Goal: Information Seeking & Learning: Learn about a topic

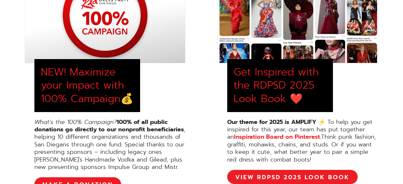
scroll to position [316, 0]
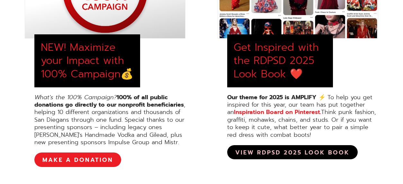
click at [288, 152] on link "View RDPSD 2025 Look Book" at bounding box center [292, 152] width 130 height 14
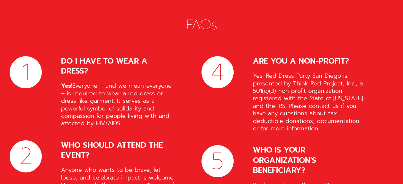
scroll to position [2541, 0]
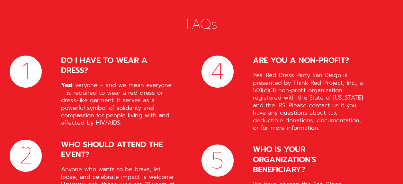
click at [65, 81] on strong "Yes!" at bounding box center [66, 85] width 11 height 9
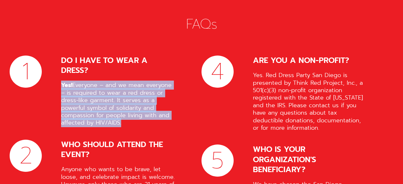
drag, startPoint x: 65, startPoint y: 55, endPoint x: 119, endPoint y: 95, distance: 66.7
click at [119, 95] on div "Yes! Everyone – and we mean everyone – is required to wear a red dress or dress…" at bounding box center [118, 104] width 115 height 45
click at [156, 89] on div "Yes! Everyone – and we mean everyone – is required to wear a red dress or dress…" at bounding box center [118, 104] width 115 height 45
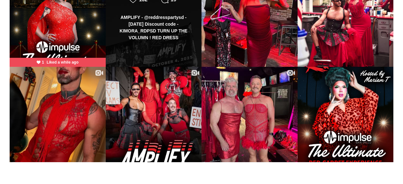
scroll to position [3492, 0]
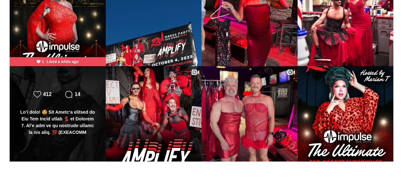
click at [83, 109] on div at bounding box center [57, 122] width 77 height 27
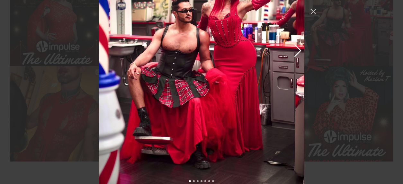
scroll to position [437, 0]
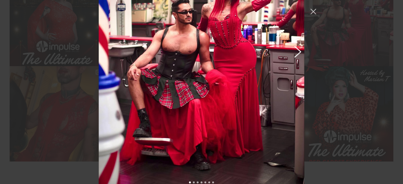
click at [300, 46] on button "Previous image" at bounding box center [296, 52] width 8 height 12
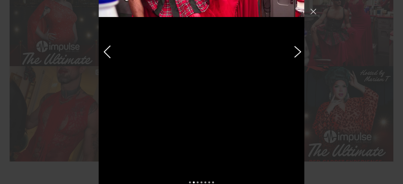
click at [298, 46] on button "Previous image" at bounding box center [296, 52] width 8 height 12
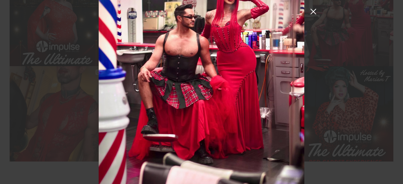
click at [311, 11] on button "Close Instagram Feed Popup" at bounding box center [313, 11] width 10 height 10
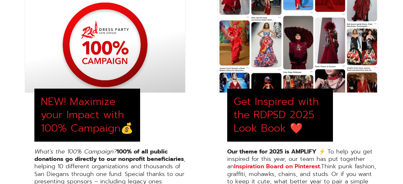
scroll to position [0, 0]
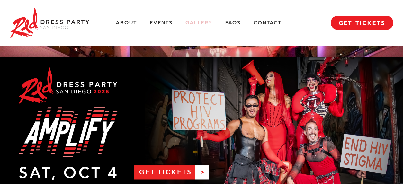
click at [197, 25] on link "Gallery" at bounding box center [198, 23] width 27 height 7
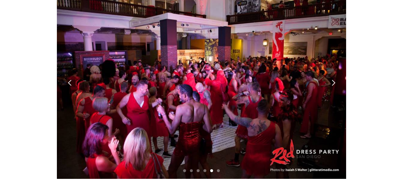
scroll to position [1854, 0]
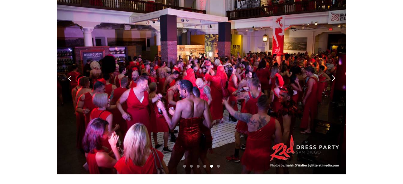
click at [334, 75] on div "next slide" at bounding box center [333, 78] width 7 height 7
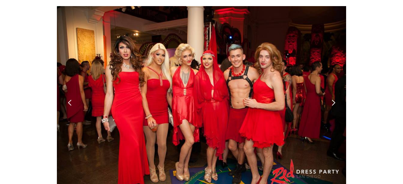
scroll to position [1826, 0]
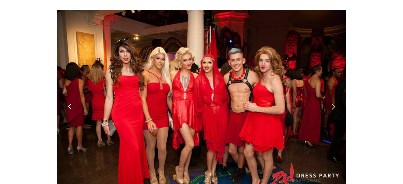
click at [334, 103] on div "next slide" at bounding box center [333, 106] width 7 height 7
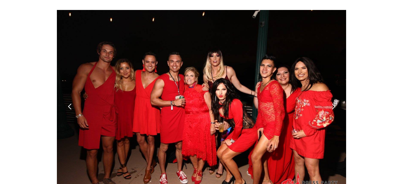
click at [334, 103] on div "next slide" at bounding box center [333, 106] width 7 height 7
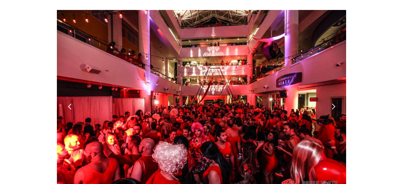
click at [334, 103] on div "next slide" at bounding box center [333, 106] width 7 height 7
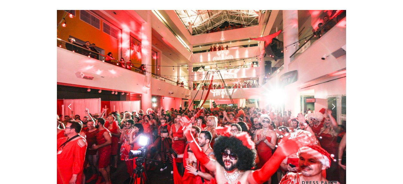
click at [334, 103] on div "next slide" at bounding box center [333, 106] width 7 height 7
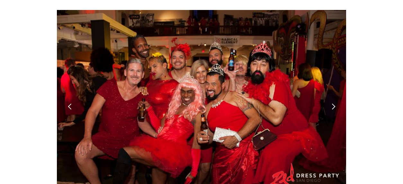
click at [334, 103] on div "next slide" at bounding box center [333, 106] width 7 height 7
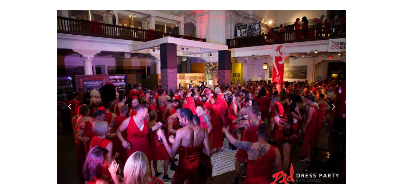
click at [334, 103] on div "next slide" at bounding box center [333, 106] width 7 height 7
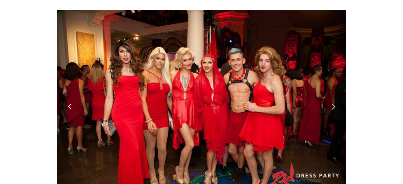
click at [334, 103] on div "next slide" at bounding box center [333, 106] width 7 height 7
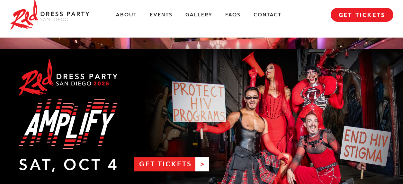
scroll to position [0, 0]
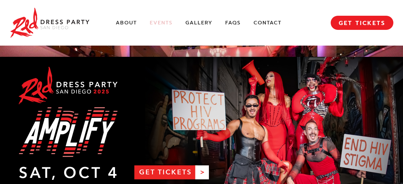
click at [156, 24] on link "Events" at bounding box center [161, 23] width 23 height 7
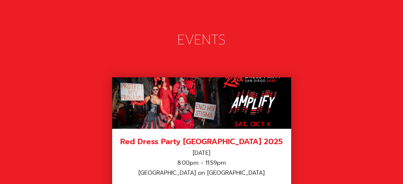
scroll to position [887, 0]
